Goal: Information Seeking & Learning: Learn about a topic

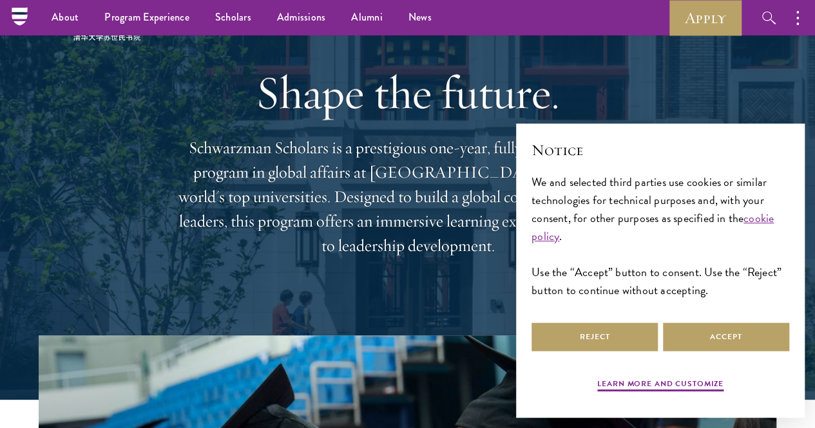
scroll to position [46, 0]
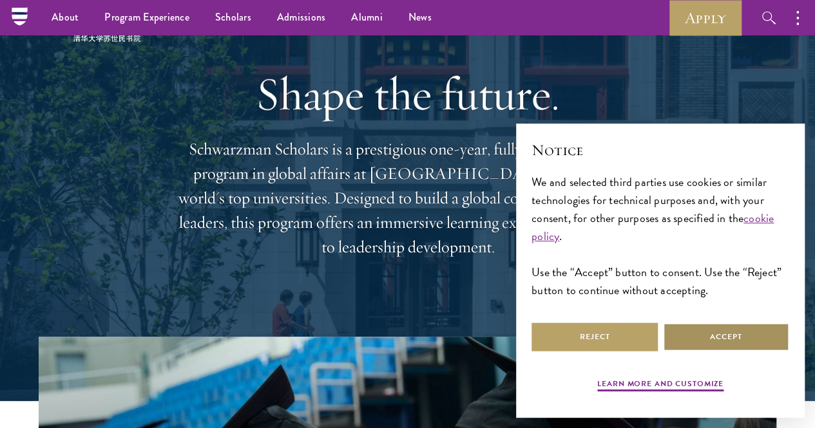
click at [742, 323] on button "Accept" at bounding box center [726, 337] width 126 height 29
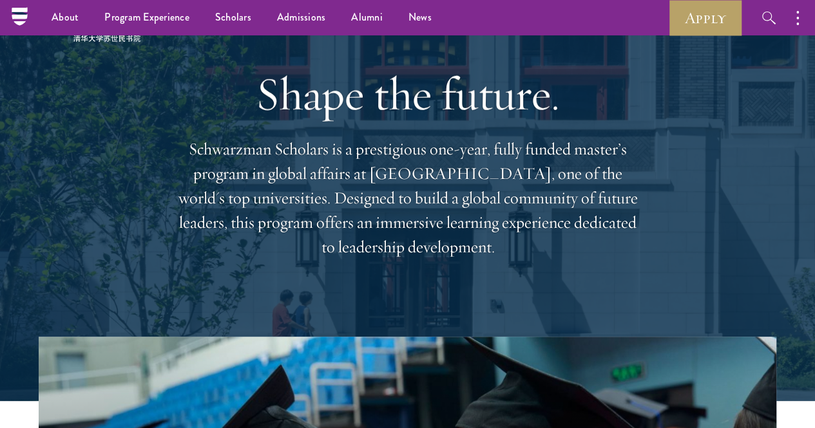
click at [342, 153] on p "Schwarzman Scholars is a prestigious one-year, fully funded master’s program in…" at bounding box center [408, 198] width 464 height 122
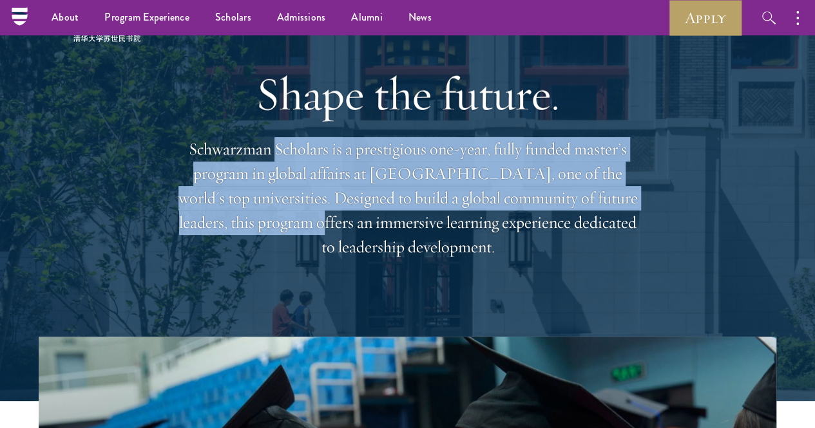
drag, startPoint x: 342, startPoint y: 153, endPoint x: 443, endPoint y: 218, distance: 120.2
click at [443, 218] on p "Schwarzman Scholars is a prestigious one-year, fully funded master’s program in…" at bounding box center [408, 198] width 464 height 122
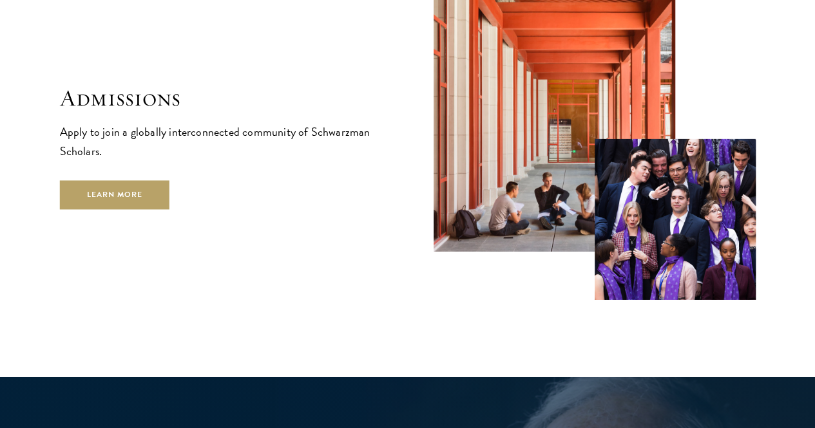
scroll to position [2059, 0]
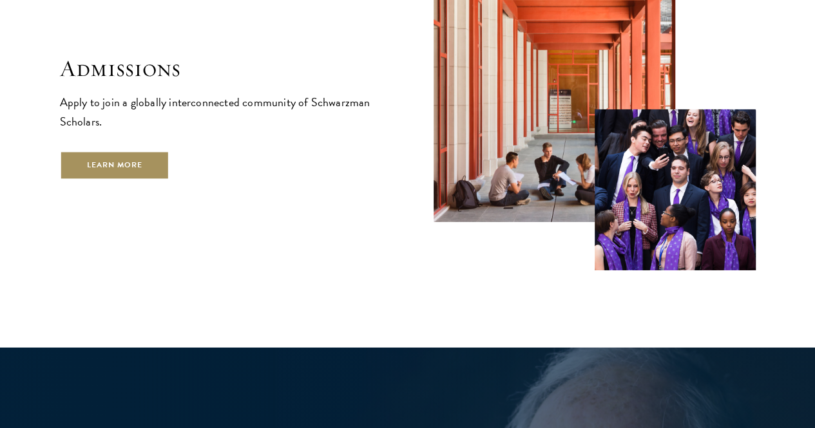
click at [170, 176] on link "Learn More" at bounding box center [115, 165] width 110 height 29
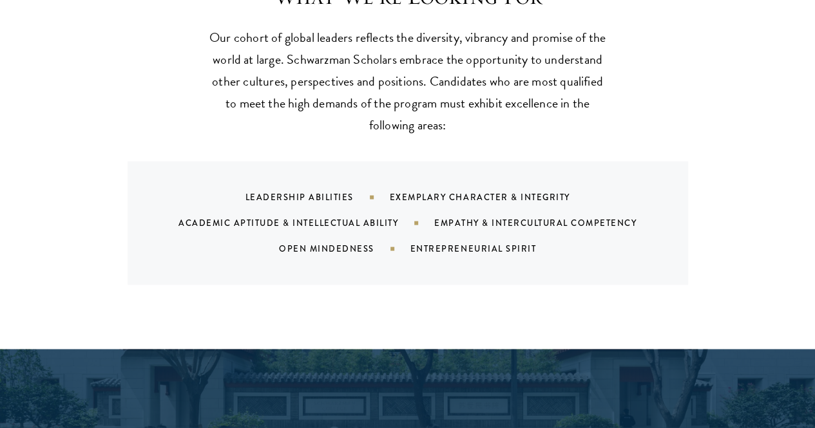
scroll to position [1246, 0]
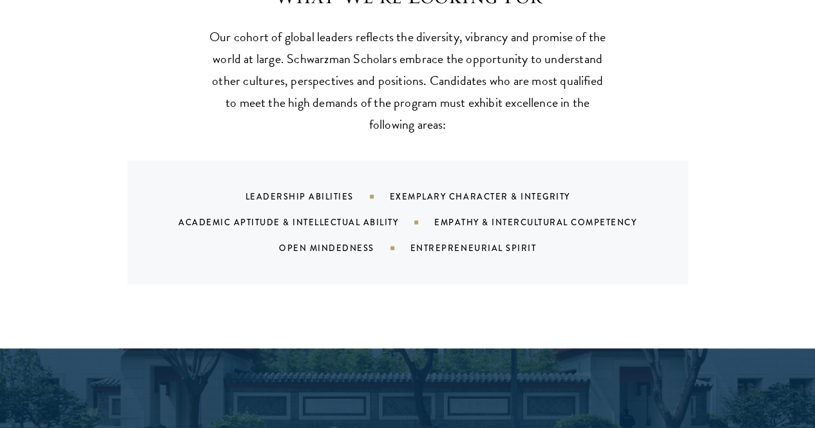
click at [446, 191] on div "Exemplary Character & Integrity" at bounding box center [496, 197] width 213 height 12
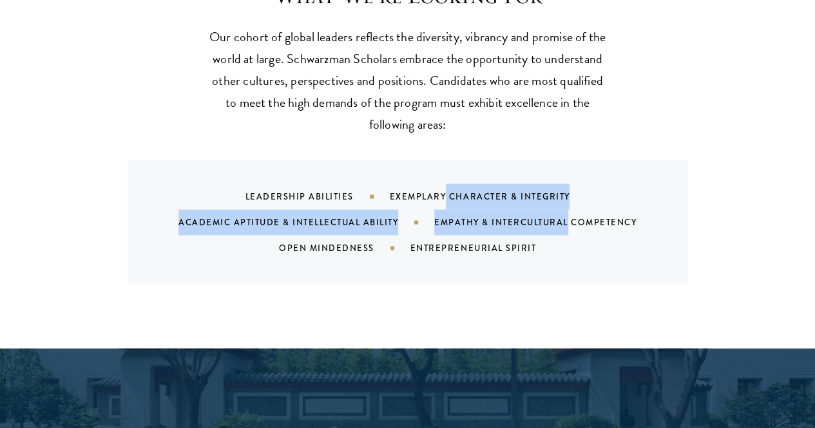
drag, startPoint x: 446, startPoint y: 177, endPoint x: 561, endPoint y: 198, distance: 117.1
click at [561, 198] on div "Leadership Abilities Exemplary Character & Integrity Academic Aptitude & Intell…" at bounding box center [423, 222] width 529 height 77
click at [561, 216] on div "Empathy & Intercultural Competency" at bounding box center [551, 222] width 234 height 12
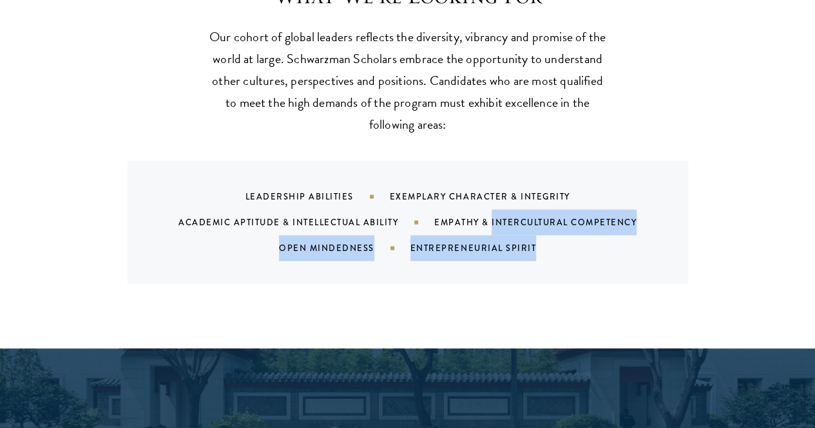
drag, startPoint x: 561, startPoint y: 198, endPoint x: 534, endPoint y: 217, distance: 33.2
click at [534, 217] on div "Leadership Abilities Exemplary Character & Integrity Academic Aptitude & Intell…" at bounding box center [423, 222] width 529 height 77
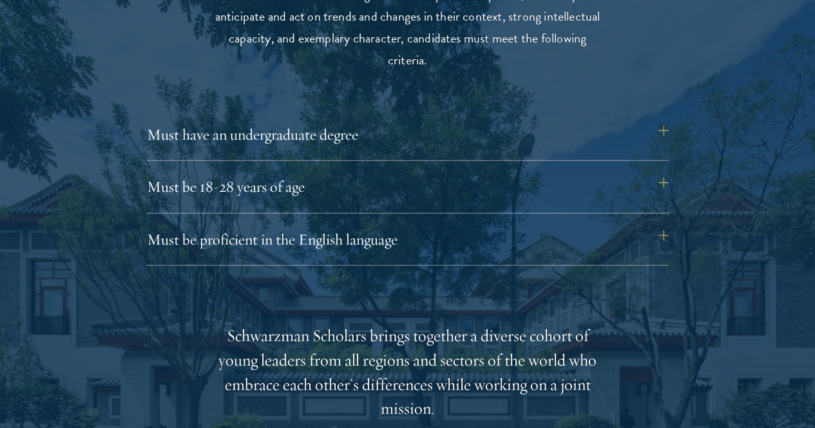
scroll to position [1730, 0]
click at [468, 171] on button "Must be 18-28 years of age" at bounding box center [414, 186] width 522 height 31
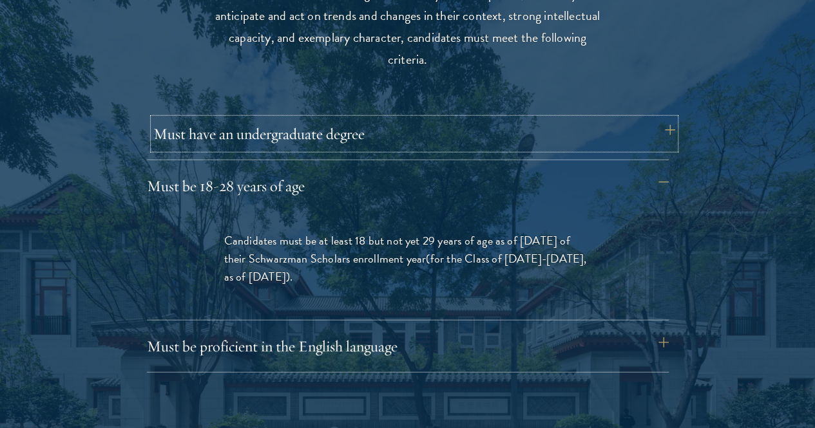
click at [445, 119] on button "Must have an undergraduate degree" at bounding box center [414, 133] width 522 height 31
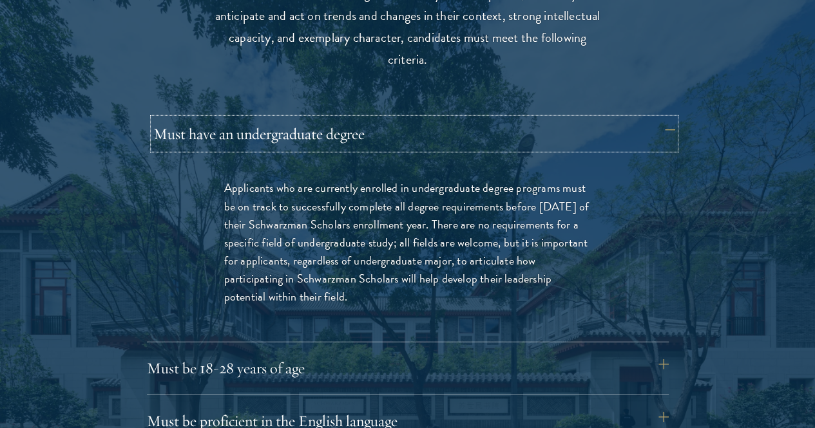
click at [445, 119] on button "Must have an undergraduate degree" at bounding box center [414, 133] width 522 height 31
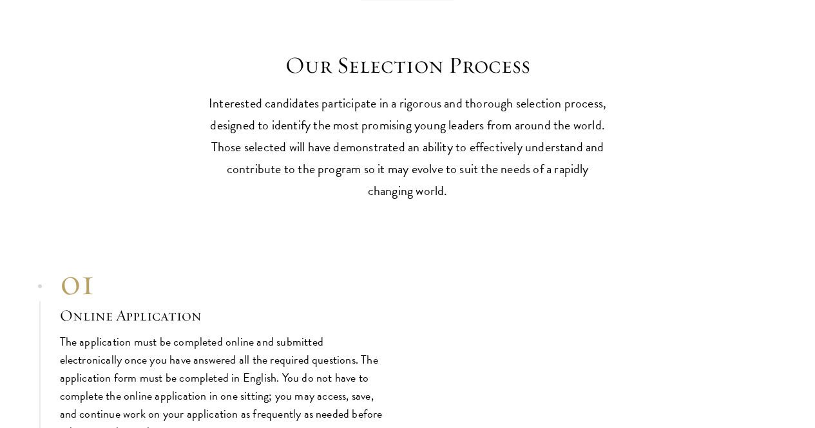
scroll to position [3779, 0]
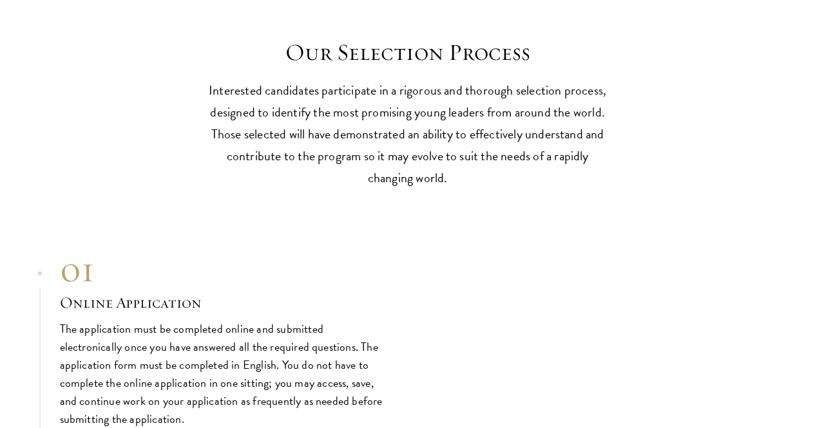
click at [397, 66] on h2 "Our Selection Process" at bounding box center [407, 53] width 399 height 28
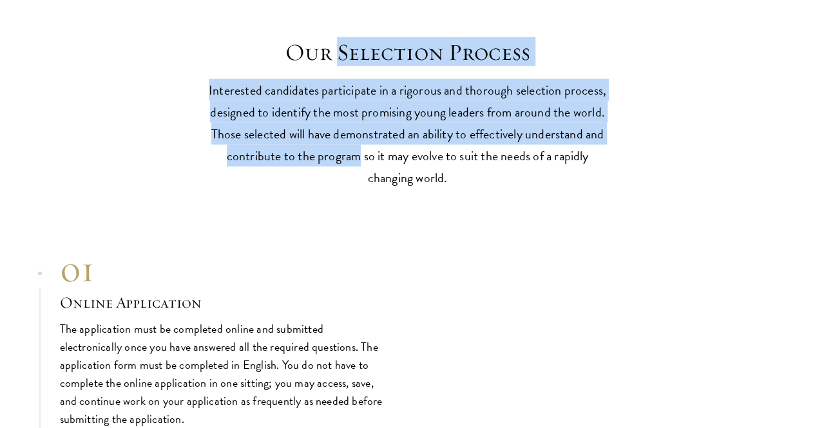
drag, startPoint x: 397, startPoint y: 178, endPoint x: 495, endPoint y: 277, distance: 139.3
click at [495, 189] on header "Our Selection Process Interested candidates participate in a rigorous and thoro…" at bounding box center [407, 114] width 399 height 150
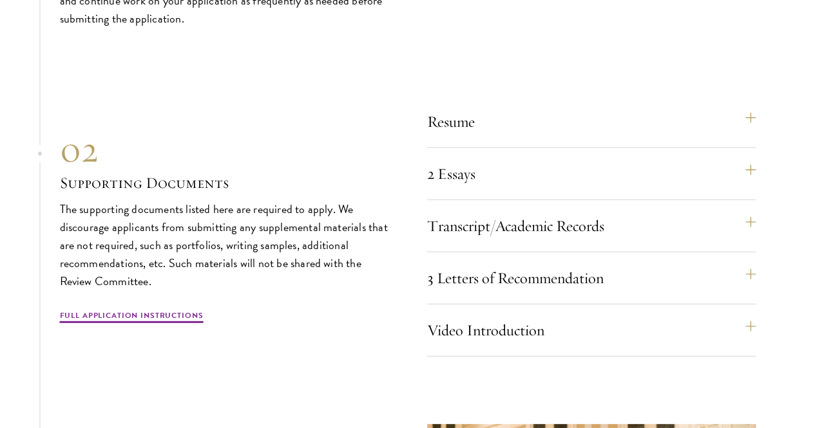
scroll to position [4180, 0]
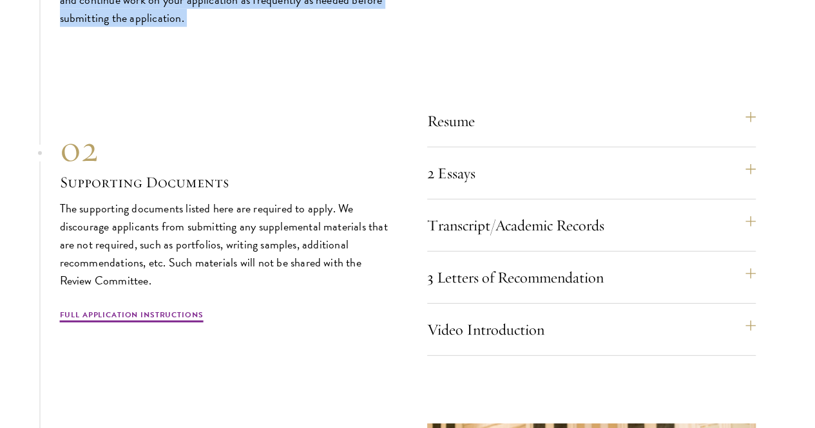
drag, startPoint x: 181, startPoint y: 59, endPoint x: 343, endPoint y: 158, distance: 189.6
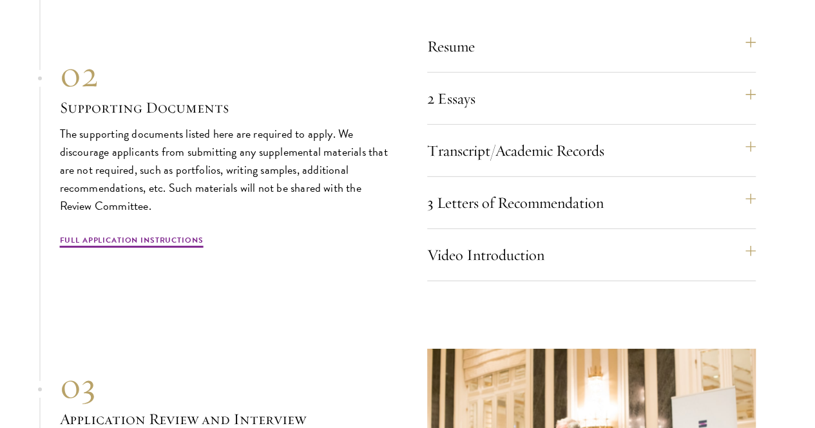
scroll to position [4255, 0]
click at [554, 218] on button "3 Letters of Recommendation" at bounding box center [597, 202] width 328 height 31
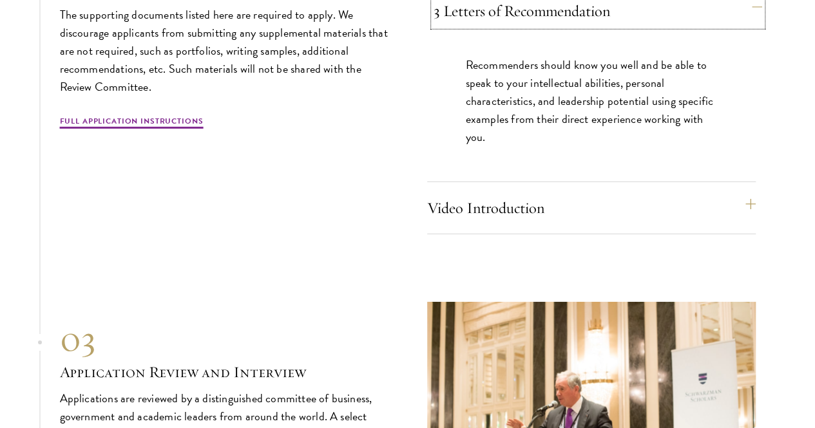
scroll to position [4447, 0]
click at [554, 223] on button "Video Introduction" at bounding box center [591, 207] width 328 height 31
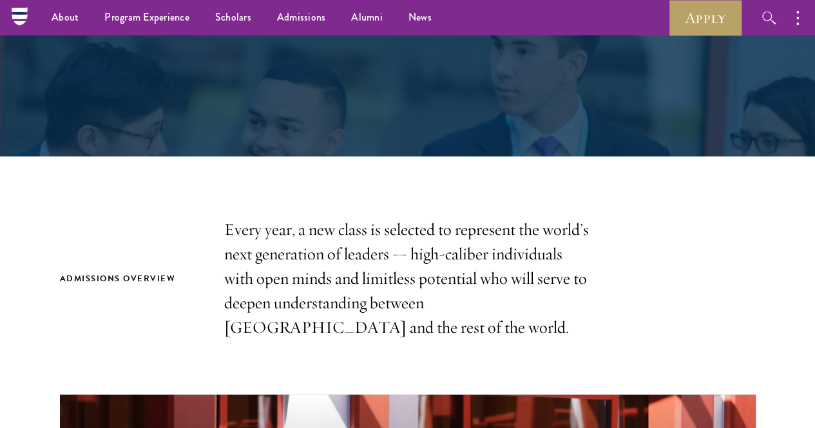
scroll to position [0, 0]
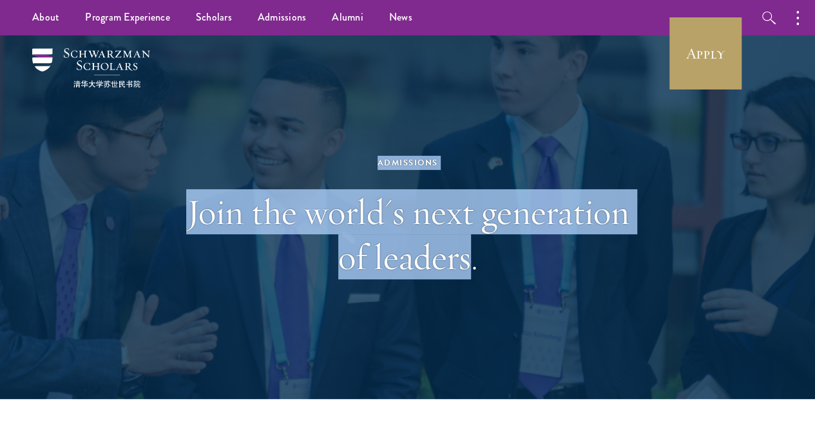
drag, startPoint x: 339, startPoint y: 156, endPoint x: 556, endPoint y: 309, distance: 265.7
click at [556, 309] on div "Admissions Join the world's next generation of leaders." at bounding box center [407, 218] width 444 height 278
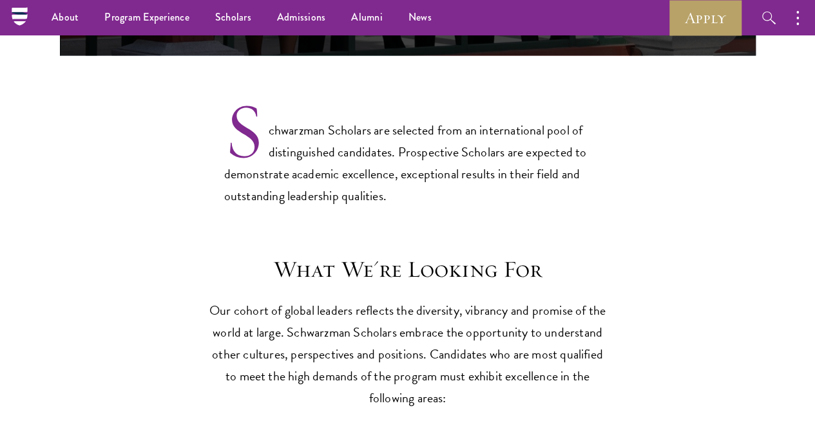
scroll to position [972, 0]
